Goal: Register for event/course

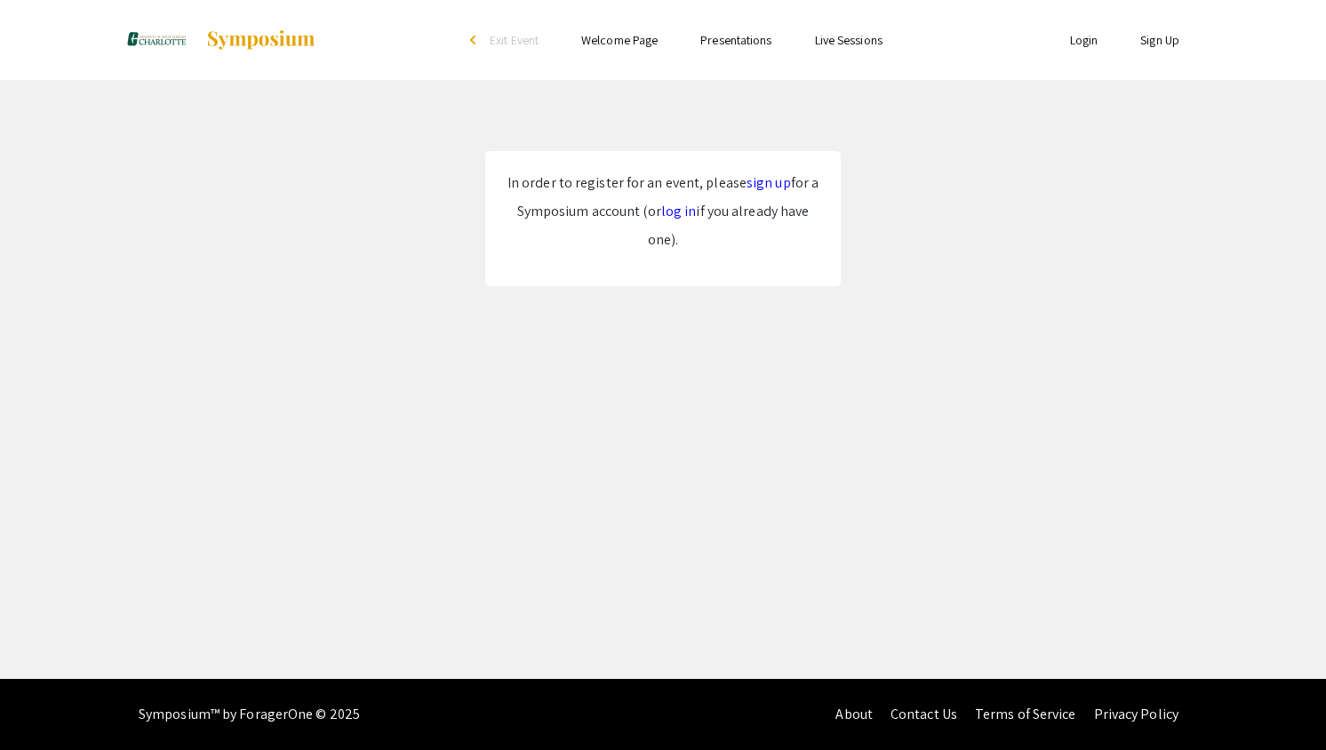
click at [666, 216] on link "log in" at bounding box center [679, 211] width 36 height 19
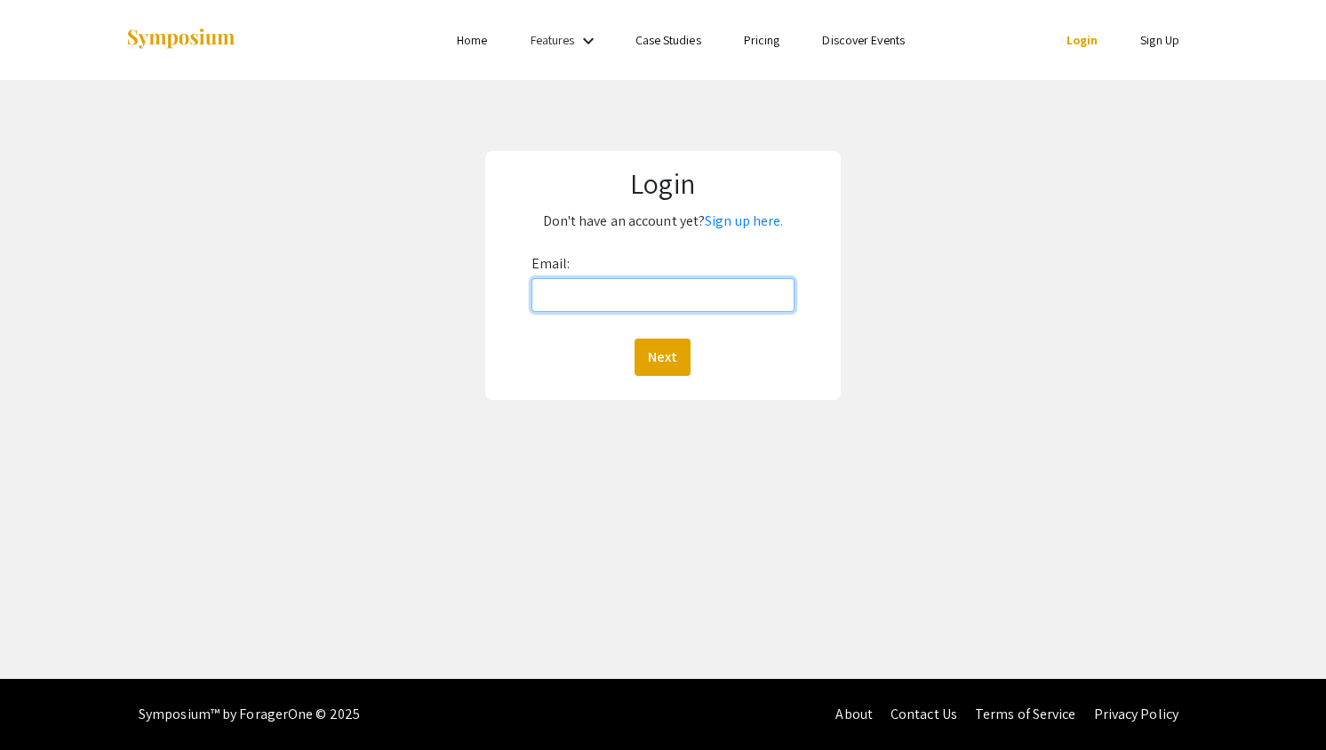
click at [669, 310] on input "Email:" at bounding box center [662, 295] width 263 height 34
type input "[EMAIL_ADDRESS][DOMAIN_NAME]"
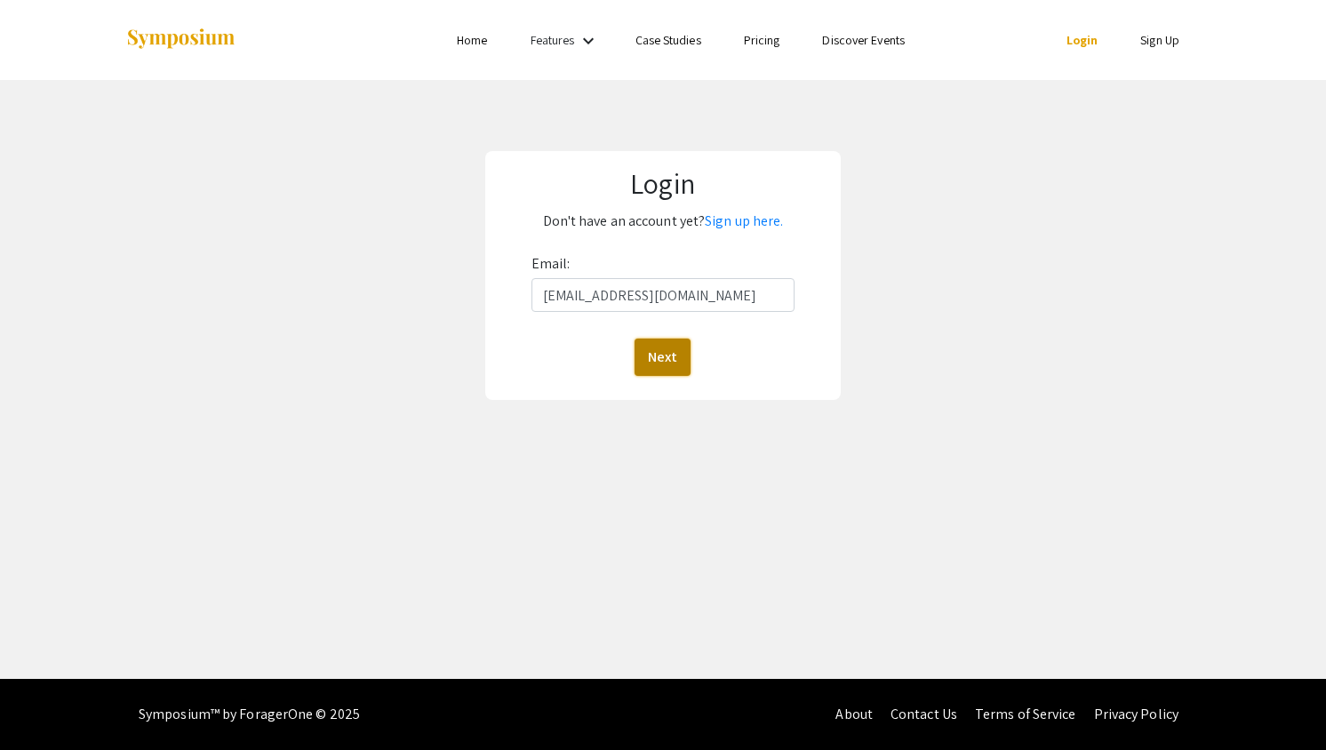
click at [666, 355] on button "Next" at bounding box center [663, 357] width 56 height 37
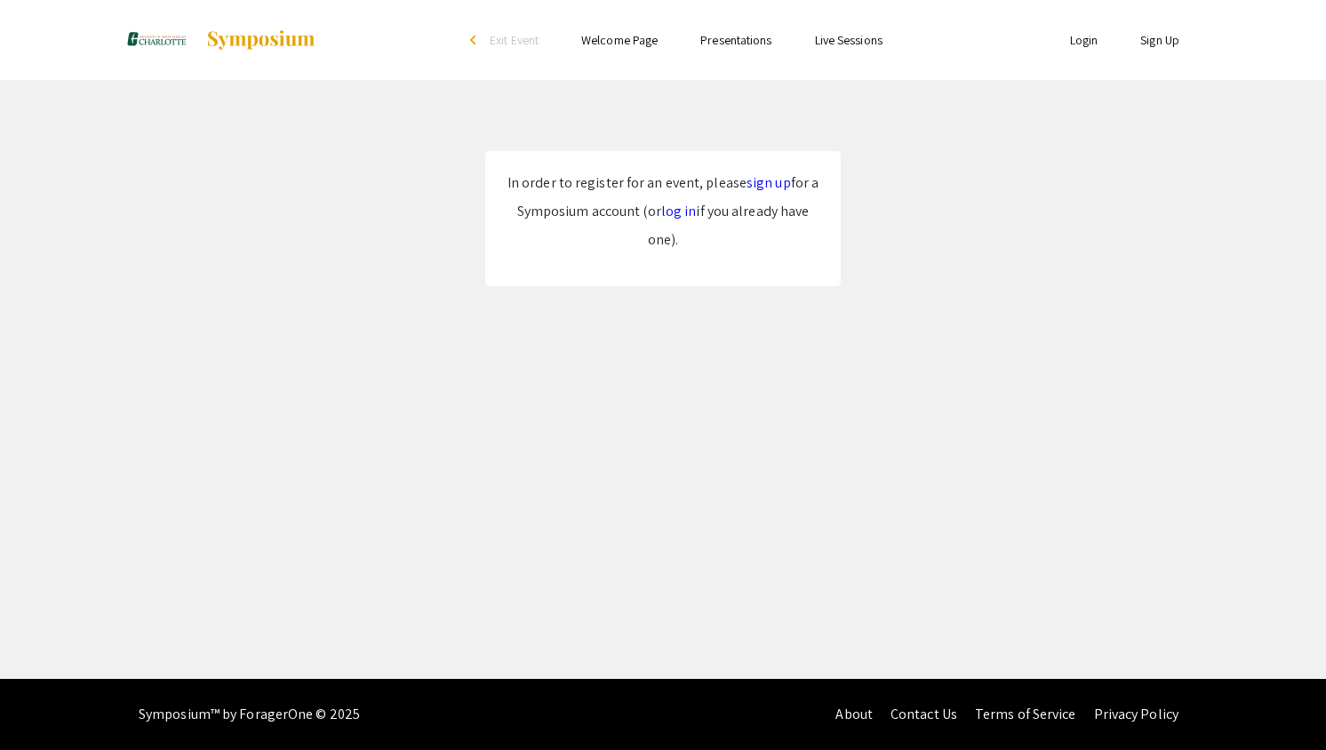
click at [1081, 43] on link "Login" at bounding box center [1084, 40] width 28 height 16
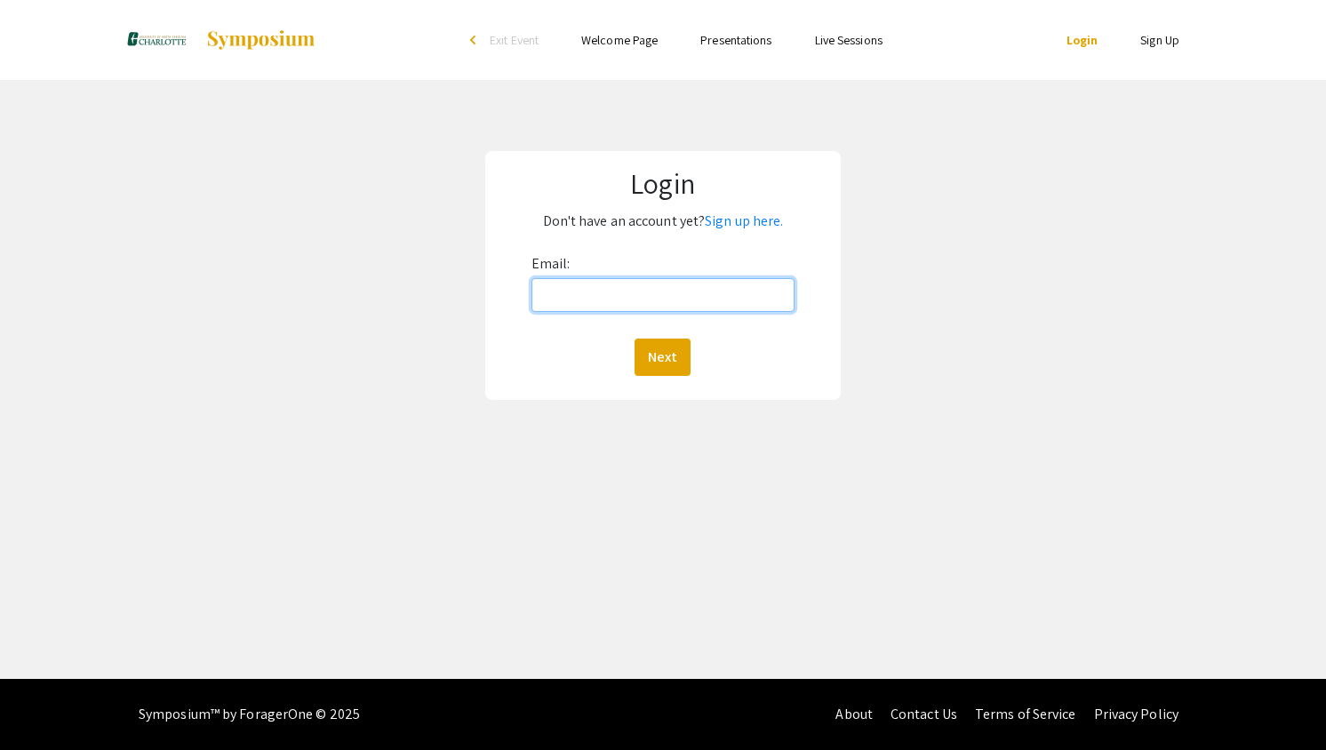
click at [679, 289] on input "Email:" at bounding box center [662, 295] width 263 height 34
type input "[EMAIL_ADDRESS][DOMAIN_NAME]"
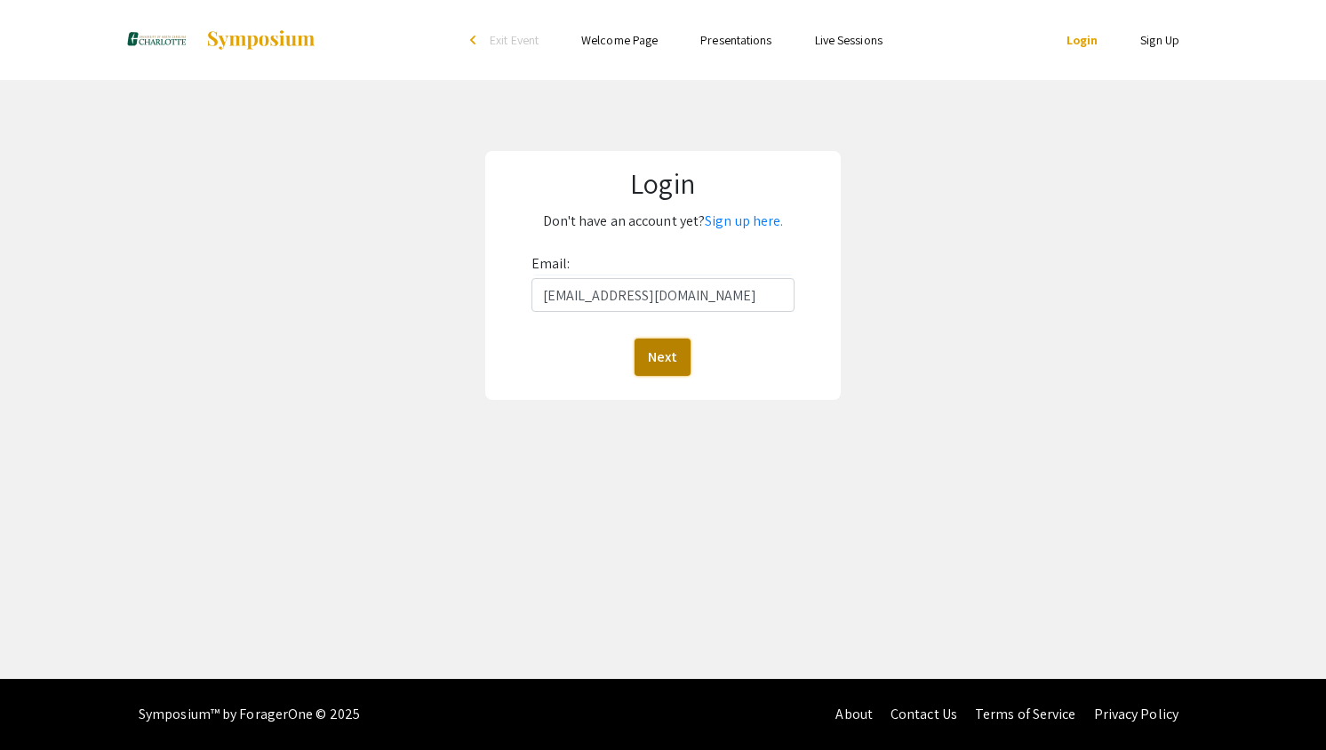
click at [661, 343] on button "Next" at bounding box center [663, 357] width 56 height 37
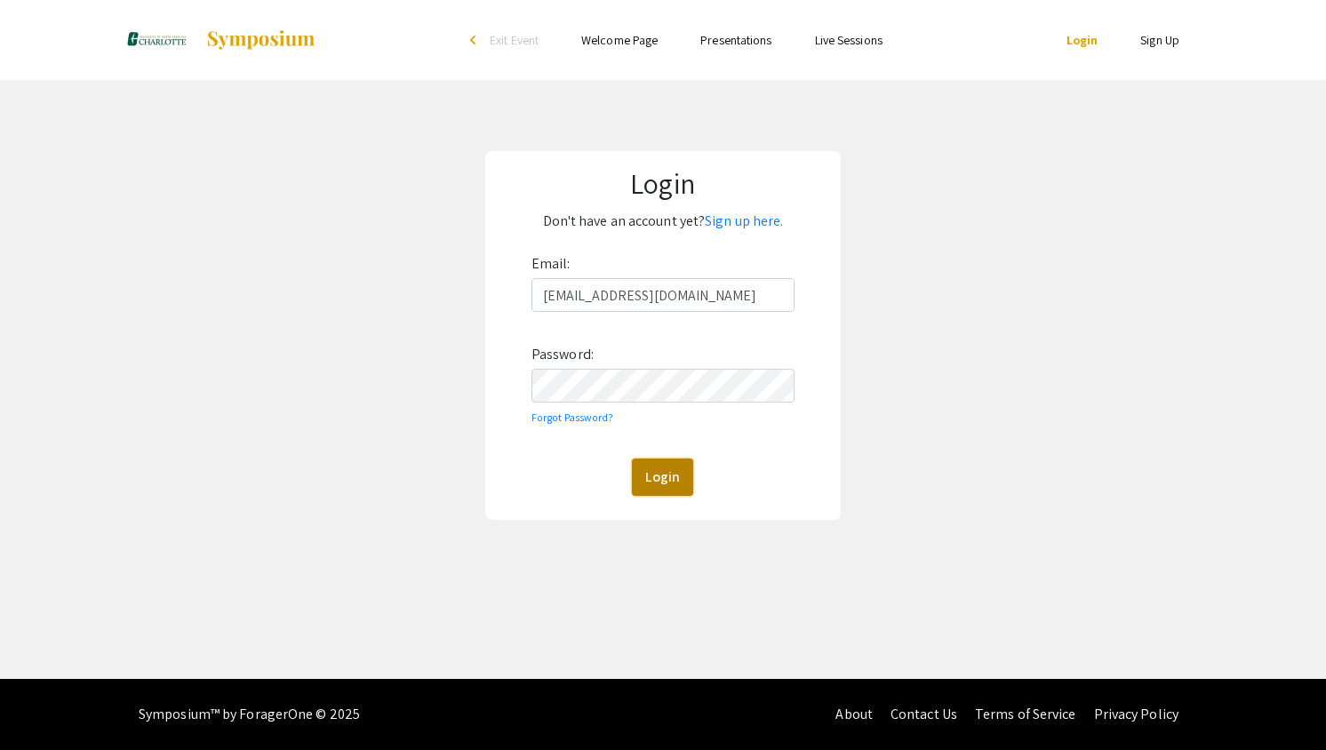
click at [659, 470] on button "Login" at bounding box center [662, 477] width 61 height 37
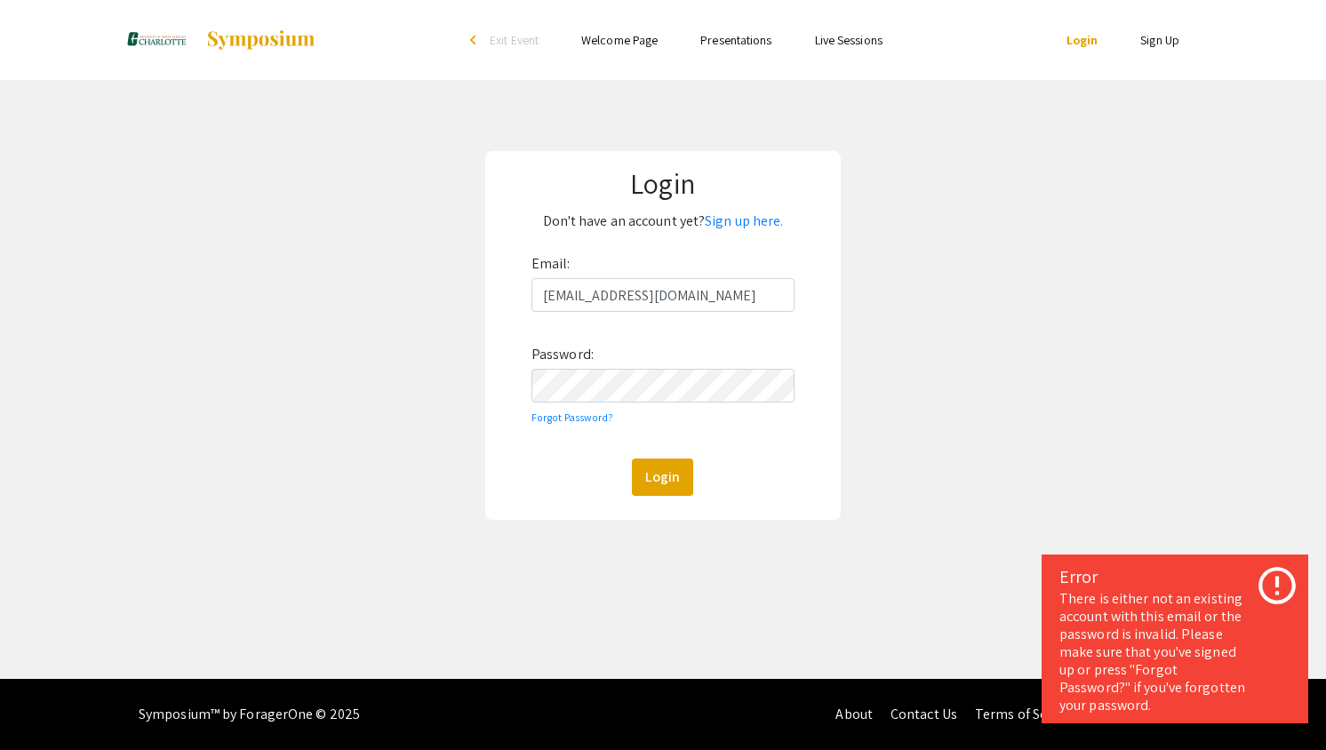
click at [1019, 425] on div "Login Don't have an account yet? Sign up here. Email: ahidalg3@charlotte.edu Pa…" at bounding box center [663, 335] width 1353 height 511
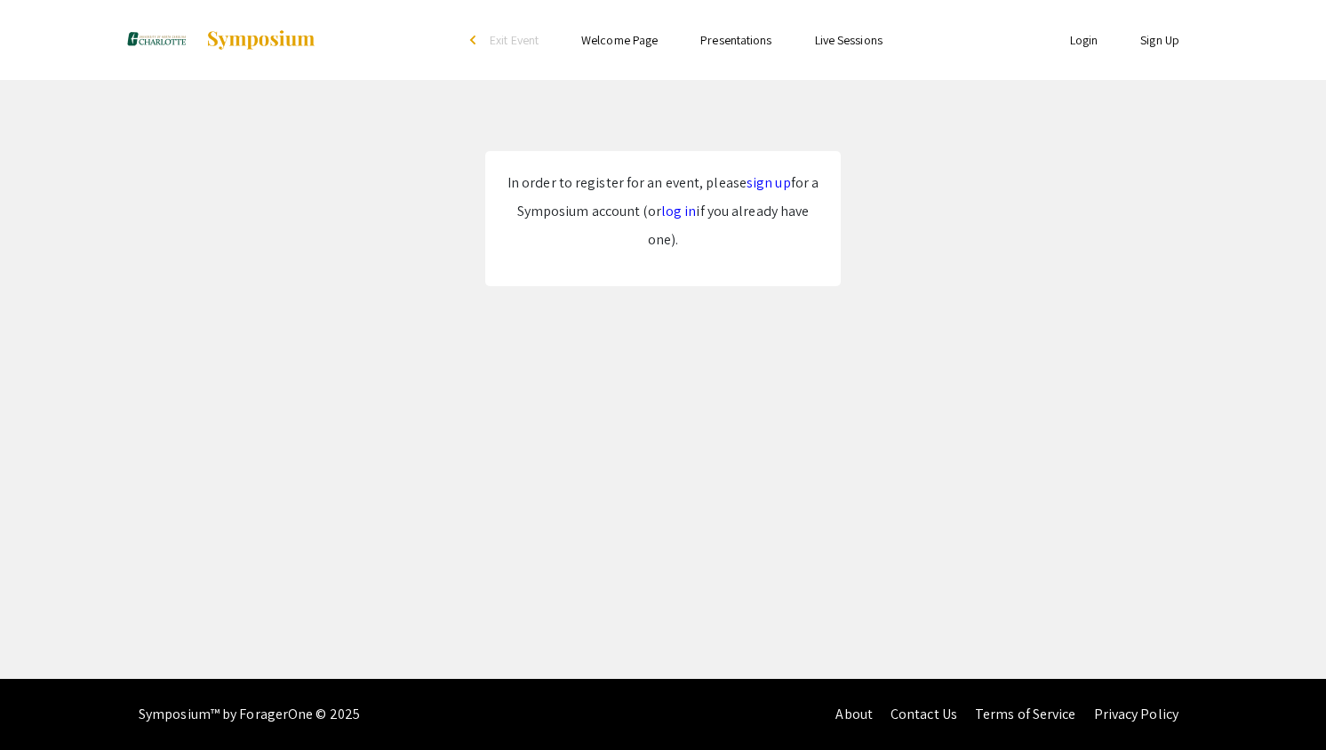
click at [604, 41] on link "Welcome Page" at bounding box center [619, 40] width 76 height 16
